Goal: Use online tool/utility: Utilize a website feature to perform a specific function

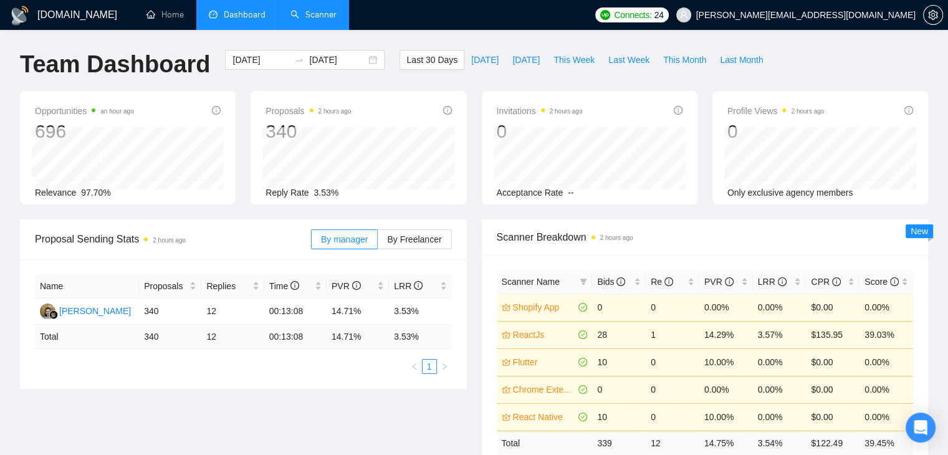
click at [308, 17] on link "Scanner" at bounding box center [313, 14] width 46 height 11
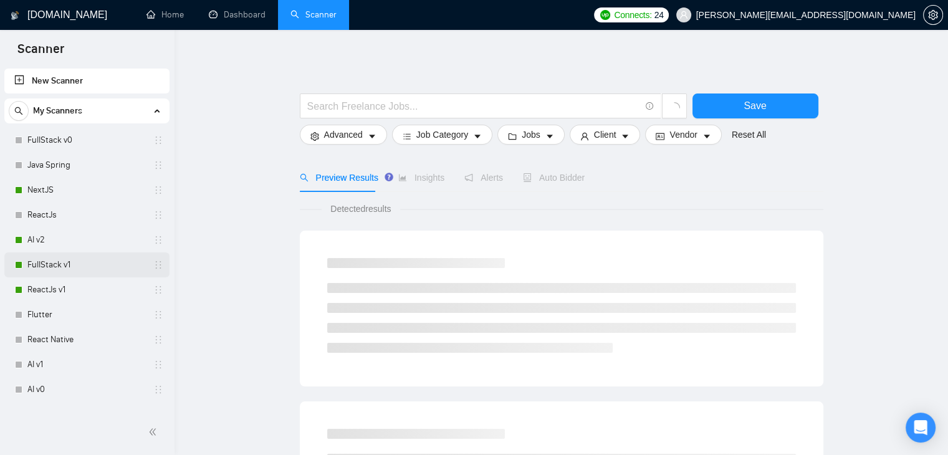
click at [120, 258] on link "FullStack v1" at bounding box center [86, 264] width 118 height 25
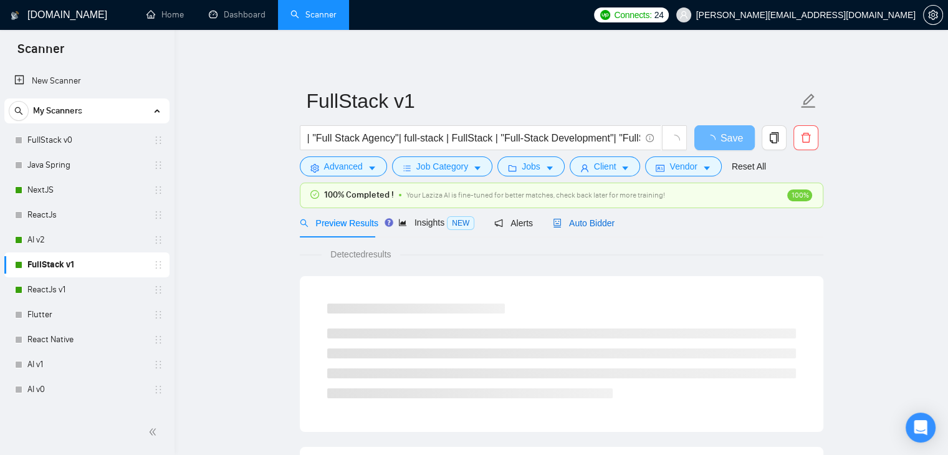
click at [580, 227] on span "Auto Bidder" at bounding box center [584, 223] width 62 height 10
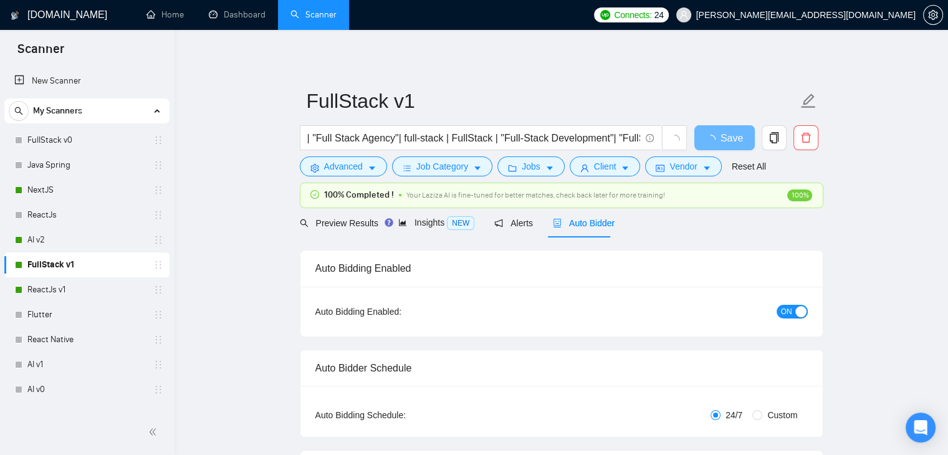
checkbox input "true"
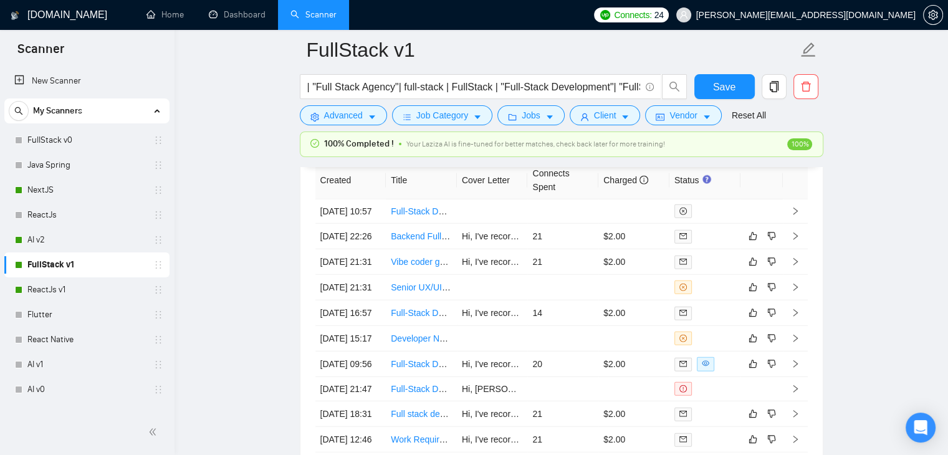
scroll to position [3251, 0]
click at [249, 20] on link "Dashboard" at bounding box center [237, 14] width 57 height 11
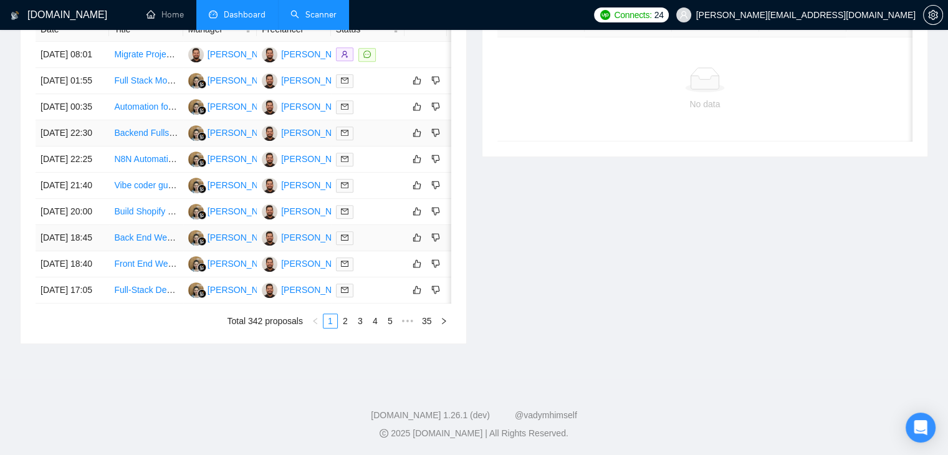
scroll to position [643, 0]
click at [351, 328] on link "2" at bounding box center [345, 321] width 14 height 14
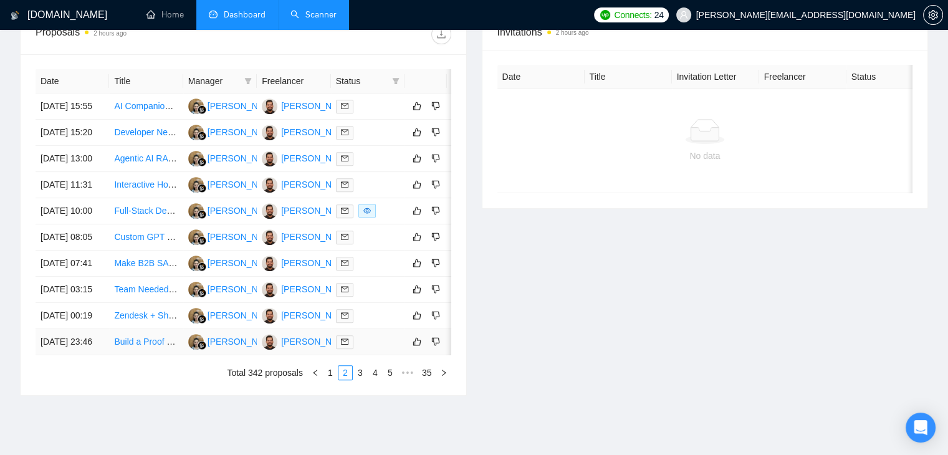
scroll to position [497, 0]
click at [353, 250] on td at bounding box center [368, 237] width 74 height 26
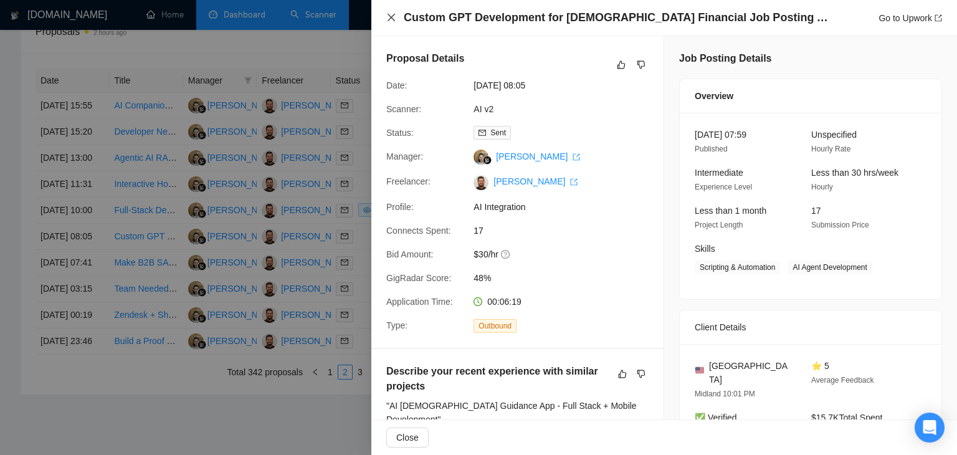
click at [395, 19] on icon "close" at bounding box center [391, 17] width 10 height 10
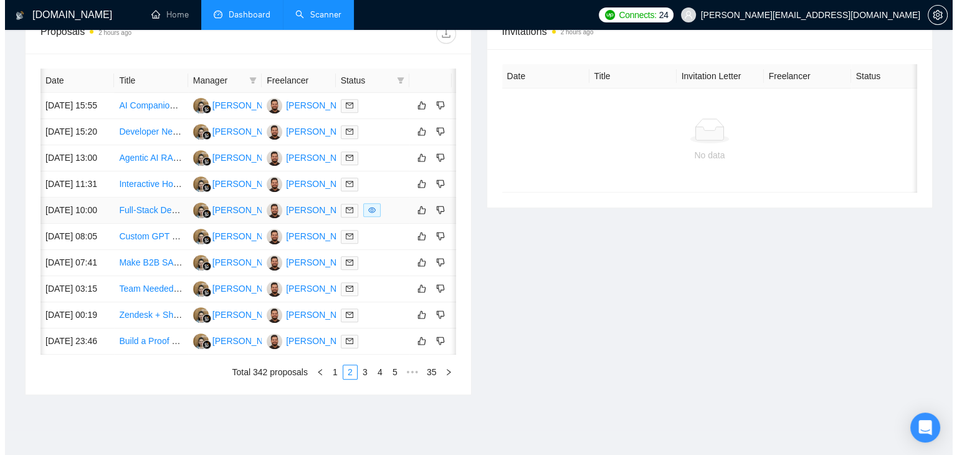
scroll to position [0, 20]
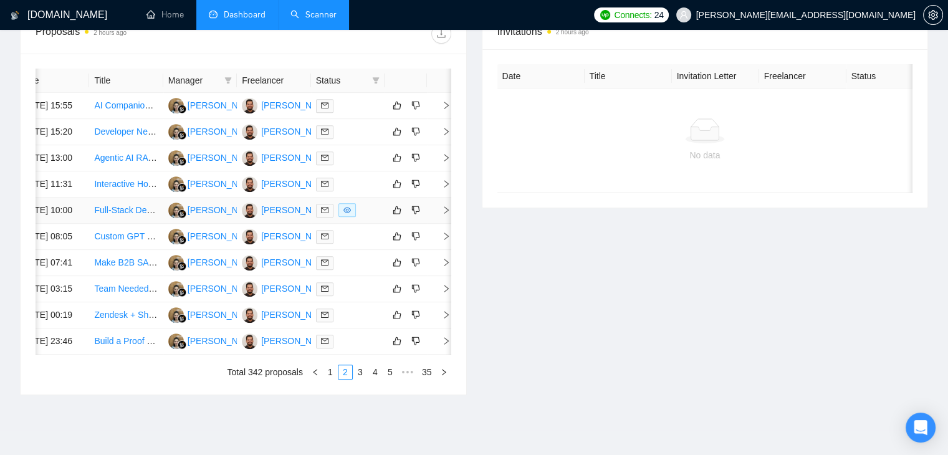
click at [444, 214] on icon "right" at bounding box center [446, 210] width 9 height 9
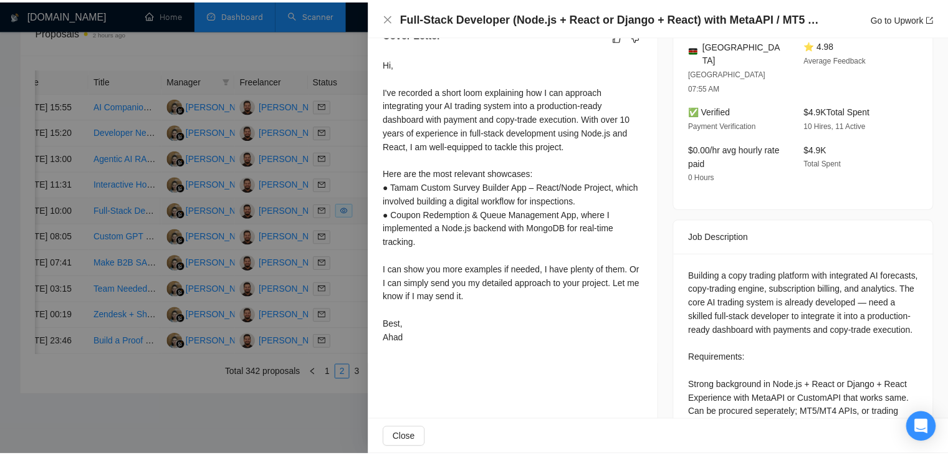
scroll to position [322, 0]
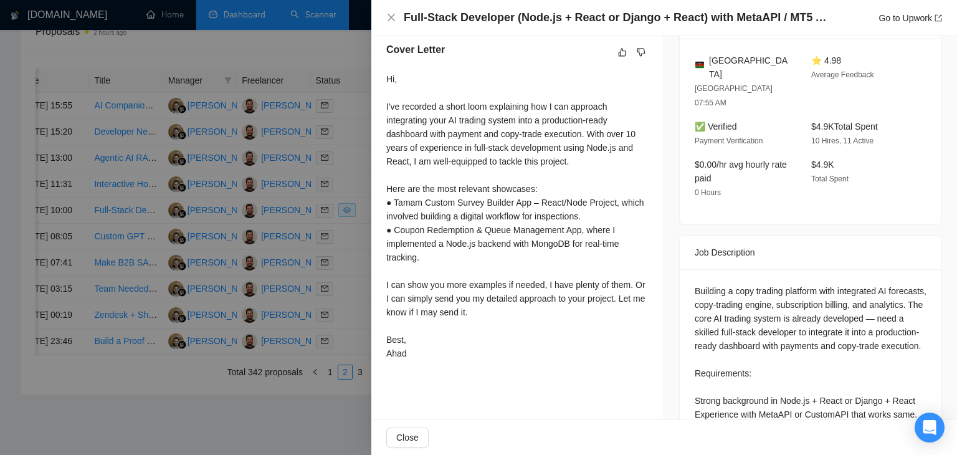
click at [316, 55] on div at bounding box center [478, 227] width 957 height 455
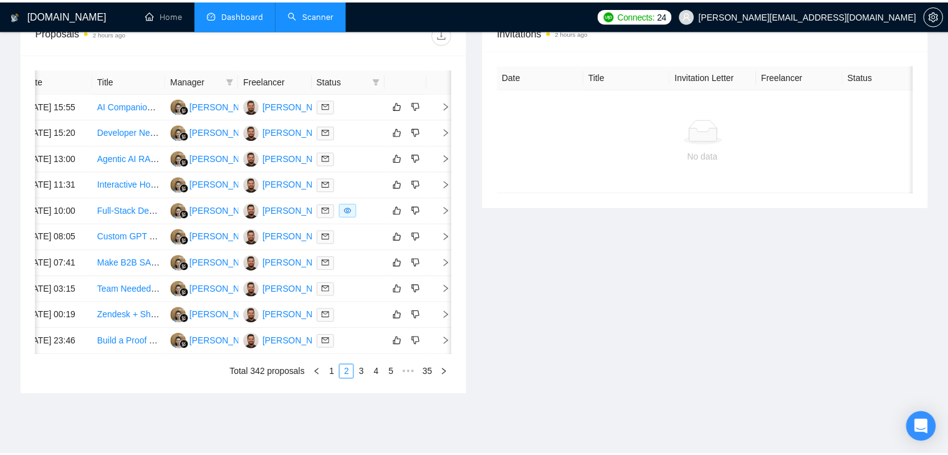
scroll to position [0, 16]
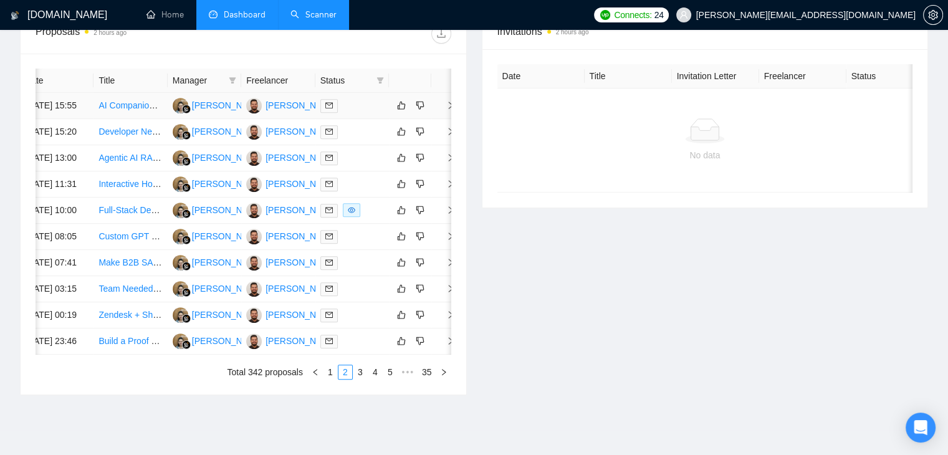
click at [447, 110] on icon "right" at bounding box center [450, 105] width 9 height 9
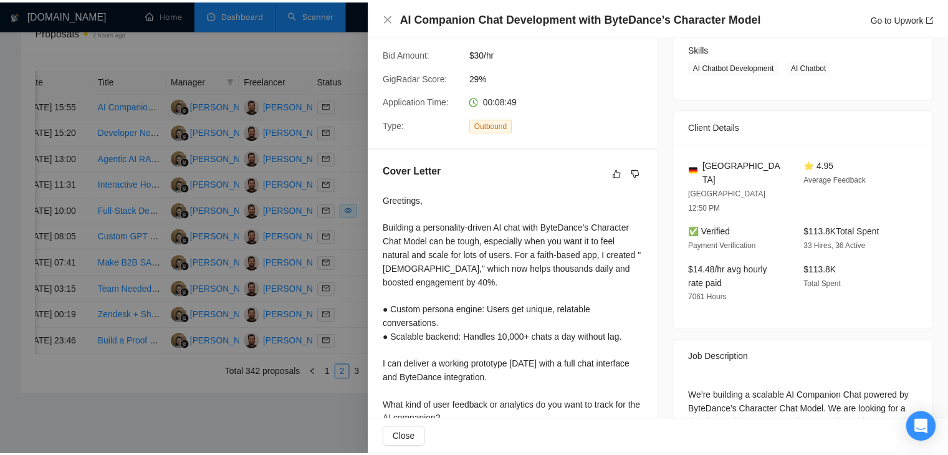
scroll to position [269, 0]
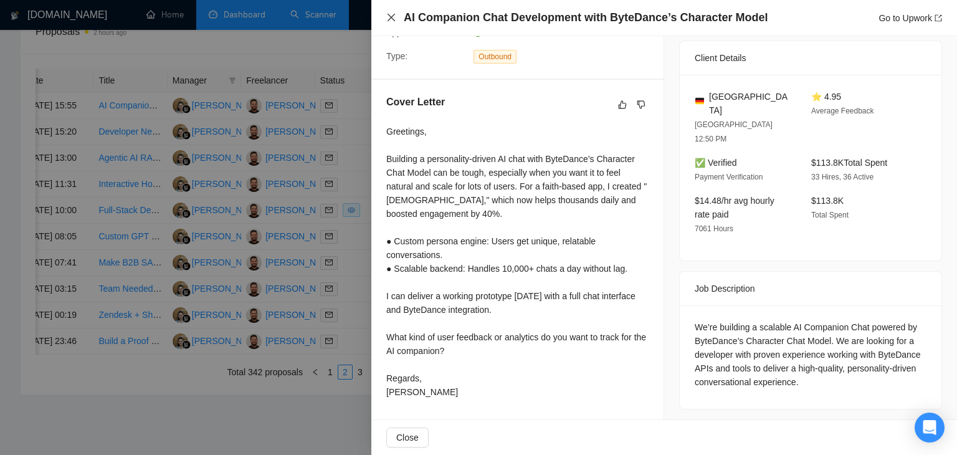
click at [391, 14] on icon "close" at bounding box center [391, 17] width 10 height 10
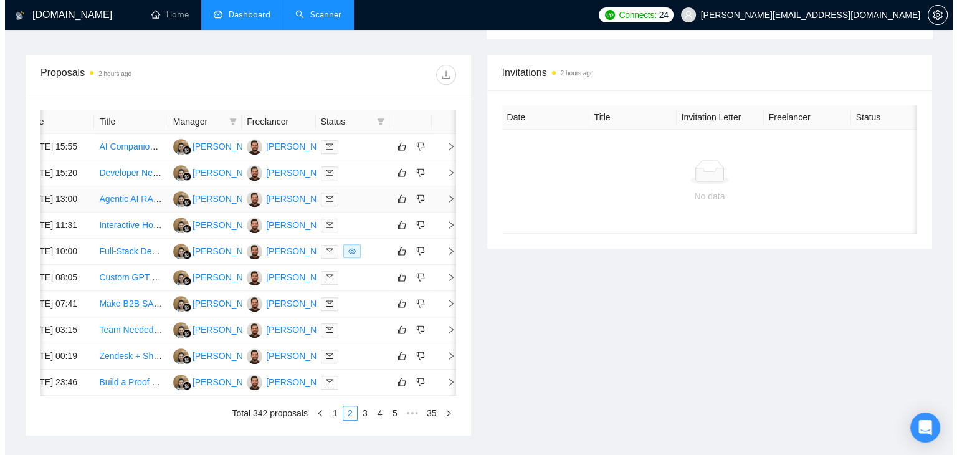
scroll to position [414, 0]
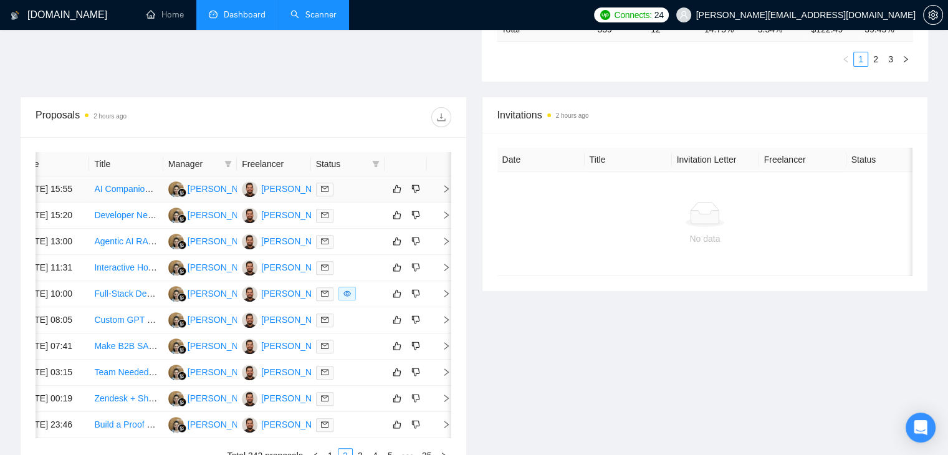
click at [439, 187] on td at bounding box center [439, 189] width 25 height 26
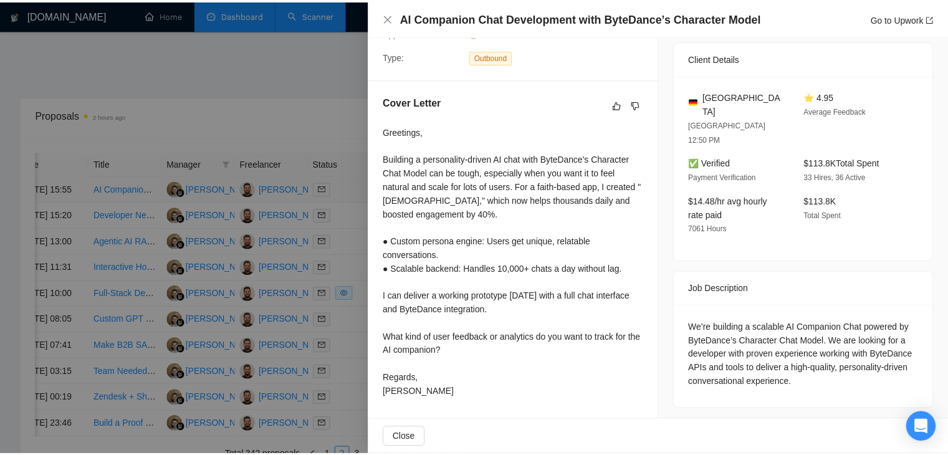
scroll to position [259, 0]
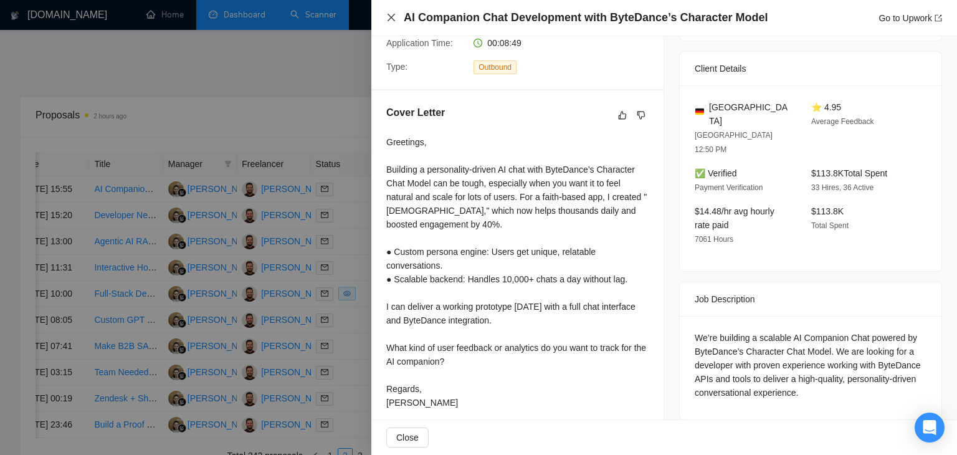
click at [388, 14] on icon "close" at bounding box center [391, 17] width 10 height 10
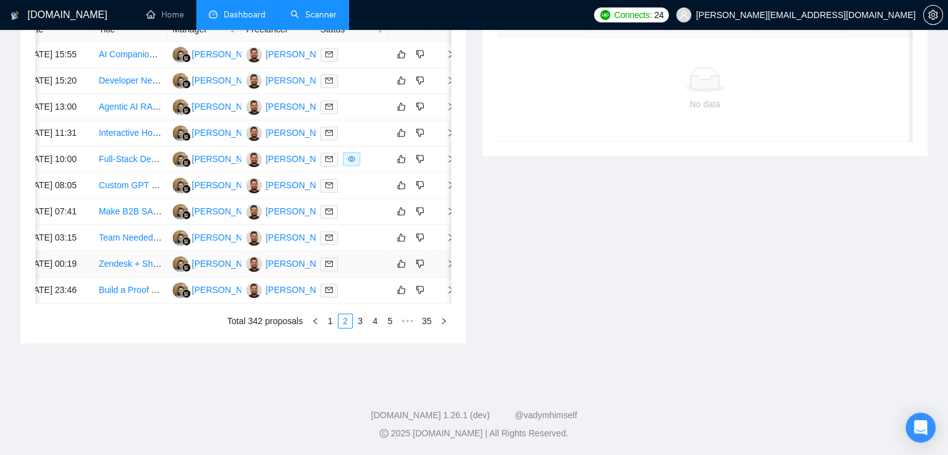
scroll to position [633, 0]
click at [330, 328] on link "1" at bounding box center [330, 321] width 14 height 14
drag, startPoint x: 391, startPoint y: 254, endPoint x: 575, endPoint y: 317, distance: 193.7
click at [575, 317] on div "Invitations 2 hours ago Date Title Invitation Letter Freelancer Status No data" at bounding box center [705, 153] width 462 height 382
